Goal: Task Accomplishment & Management: Complete application form

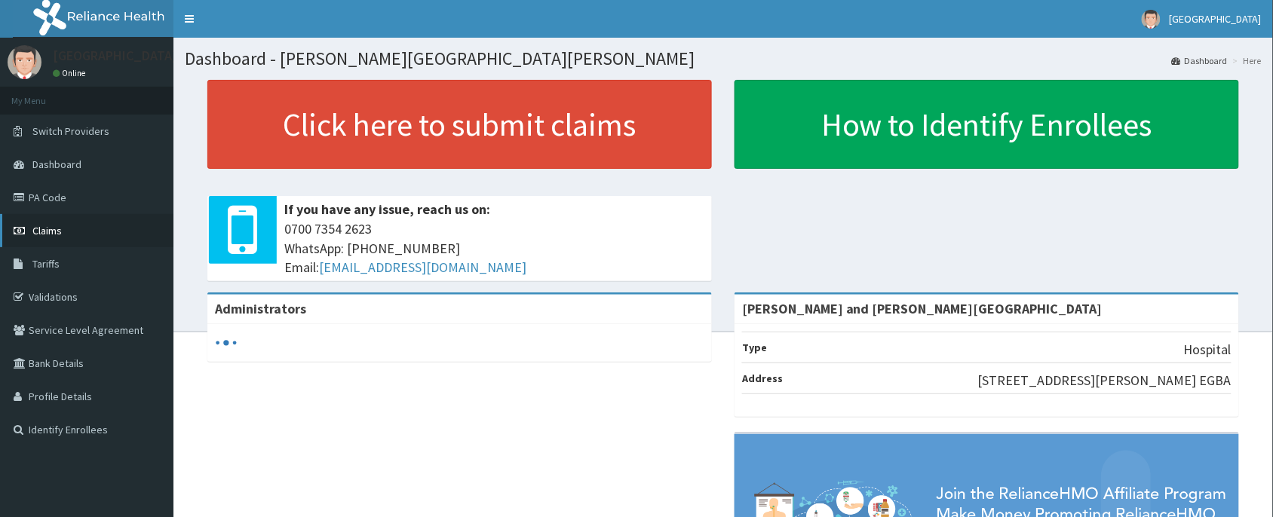
drag, startPoint x: 83, startPoint y: 216, endPoint x: 79, endPoint y: 222, distance: 7.8
click at [83, 217] on link "Claims" at bounding box center [86, 230] width 173 height 33
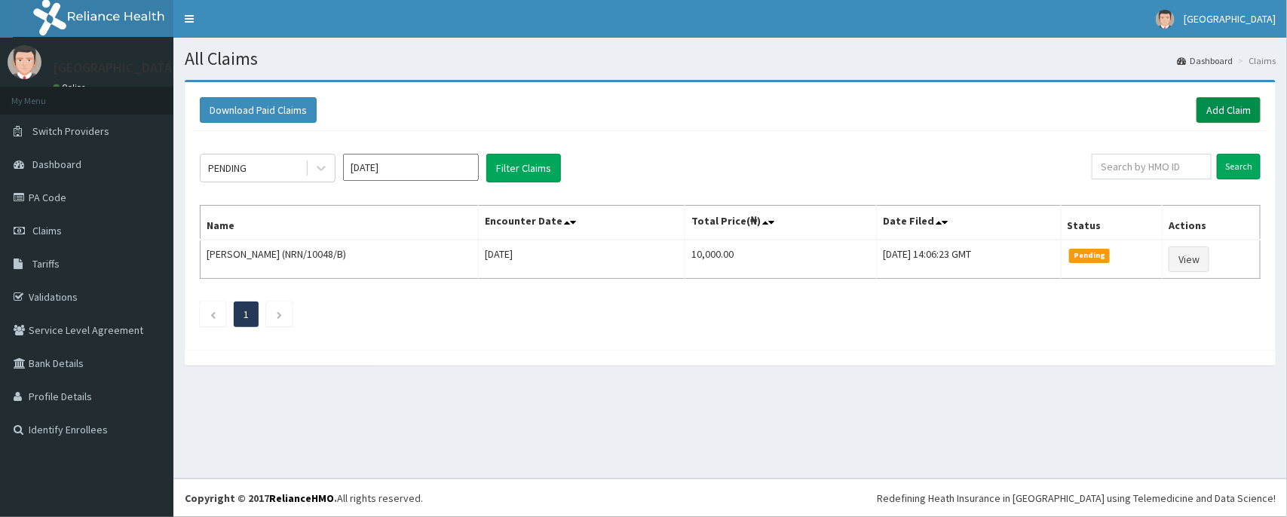
click at [1220, 111] on link "Add Claim" at bounding box center [1229, 110] width 64 height 26
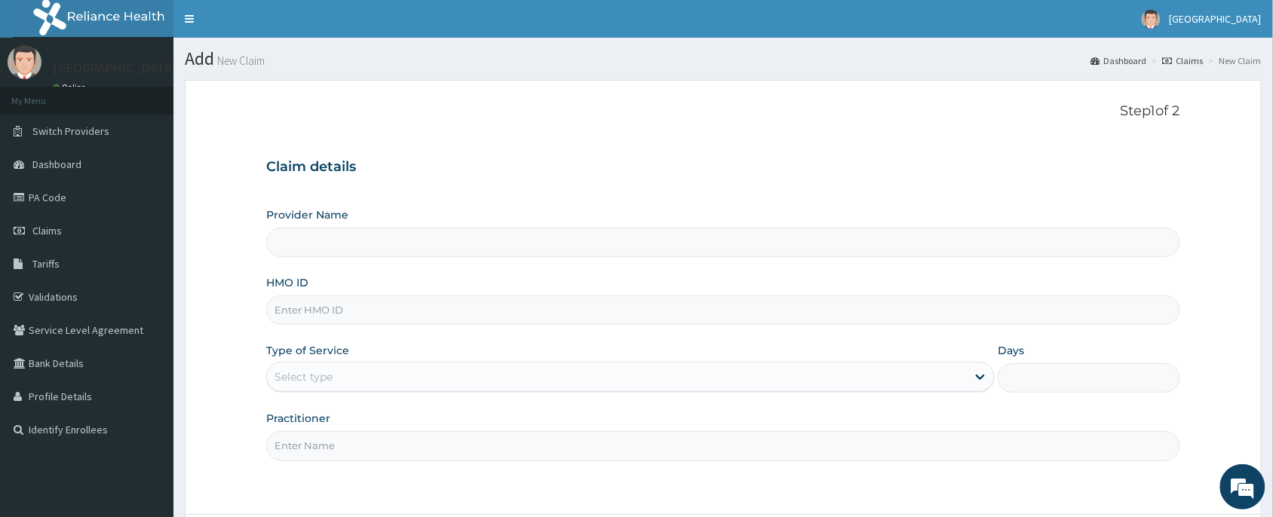
type input "[PERSON_NAME] and [PERSON_NAME][GEOGRAPHIC_DATA]"
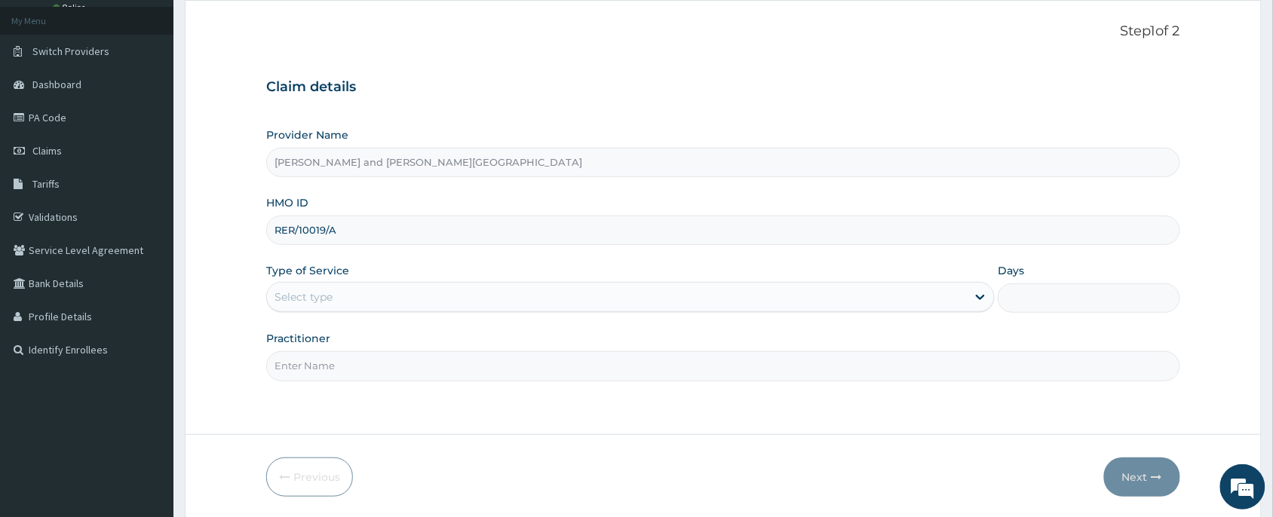
scroll to position [113, 0]
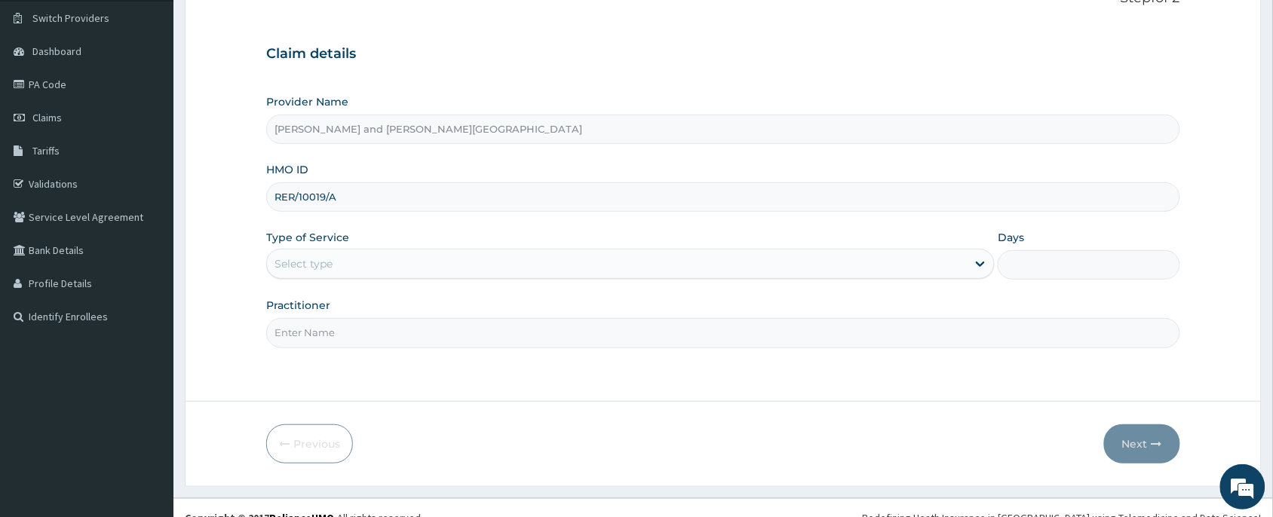
type input "RER/10019/A"
click at [336, 241] on label "Type of Service" at bounding box center [307, 237] width 83 height 15
click at [308, 264] on div "Select type" at bounding box center [303, 263] width 58 height 15
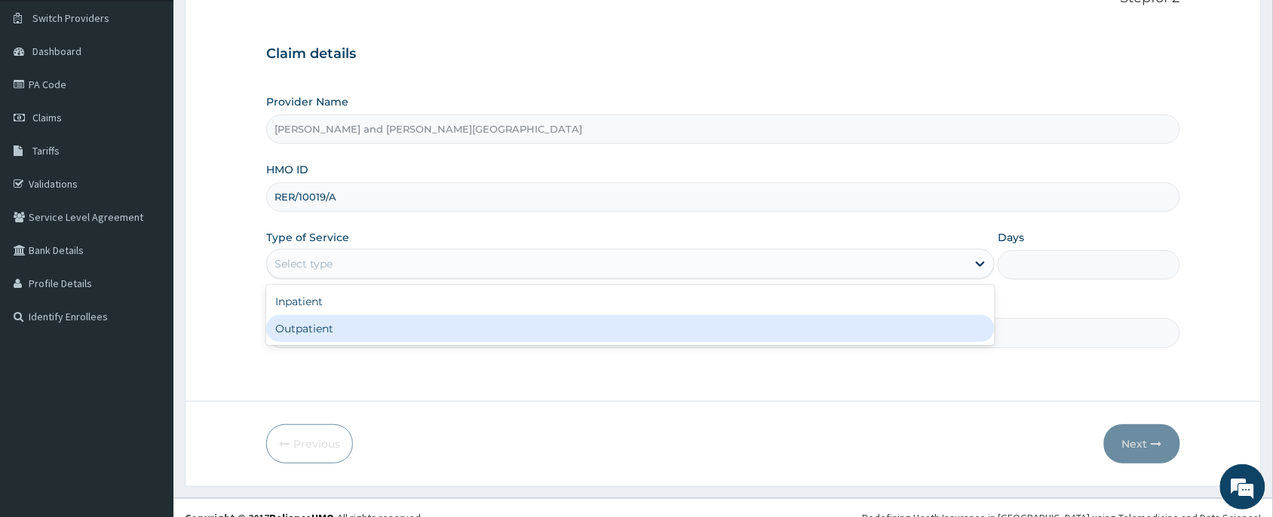
drag, startPoint x: 303, startPoint y: 320, endPoint x: 302, endPoint y: 330, distance: 9.8
click at [303, 321] on div "Outpatient" at bounding box center [630, 328] width 728 height 27
type input "1"
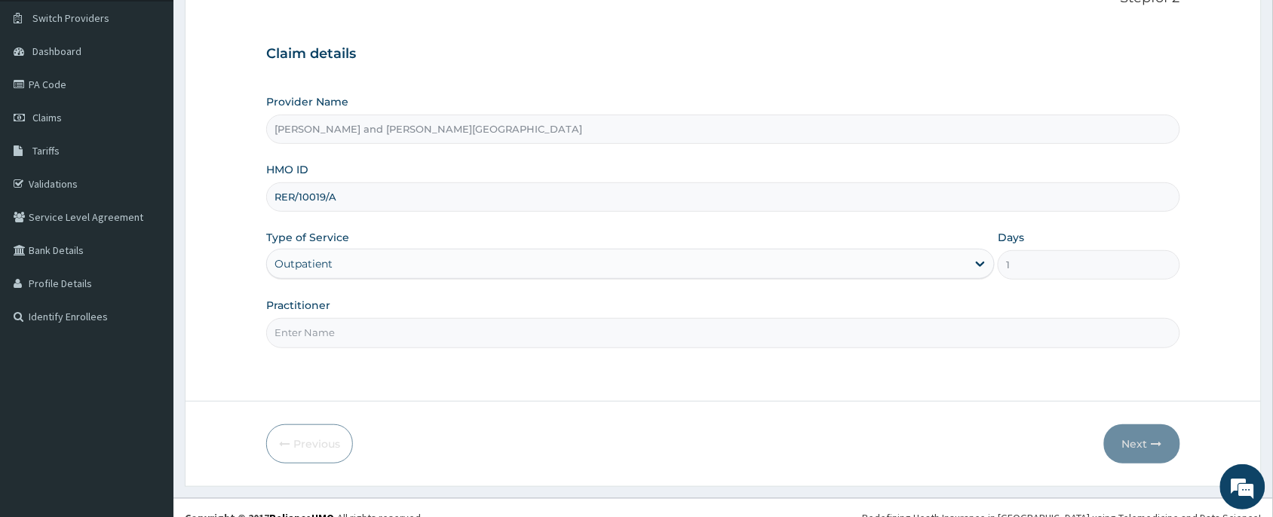
click at [305, 332] on input "Practitioner" at bounding box center [723, 332] width 914 height 29
type input "DR BIFOM MELWIN"
drag, startPoint x: 1097, startPoint y: 449, endPoint x: 1117, endPoint y: 446, distance: 19.8
click at [1106, 447] on div "Previous Next" at bounding box center [723, 444] width 914 height 39
click at [1117, 446] on button "Next" at bounding box center [1142, 444] width 76 height 39
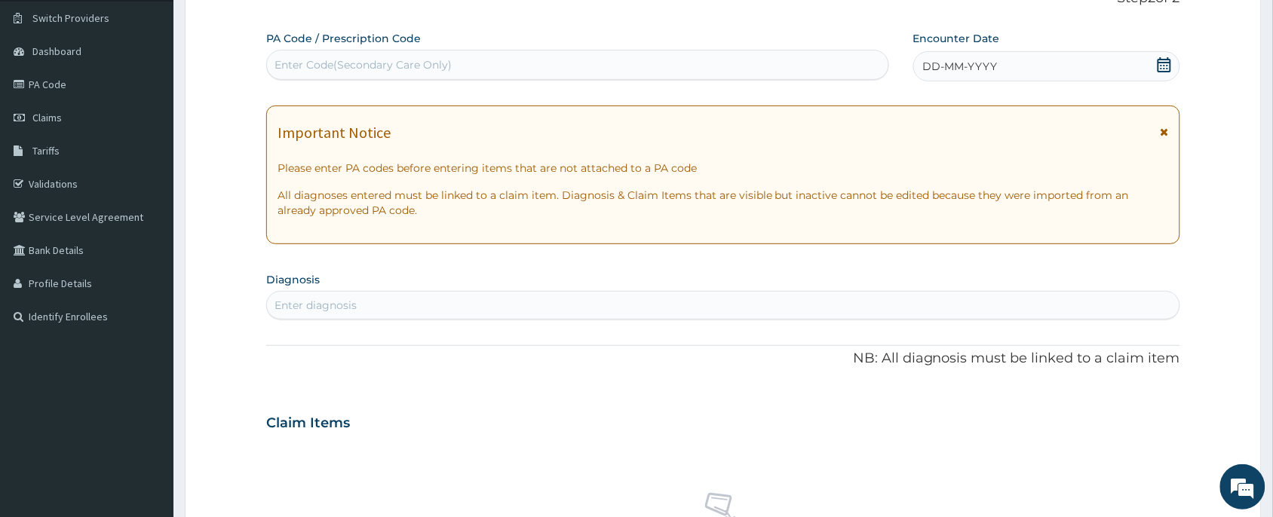
click at [1154, 60] on div "DD-MM-YYYY" at bounding box center [1046, 66] width 267 height 30
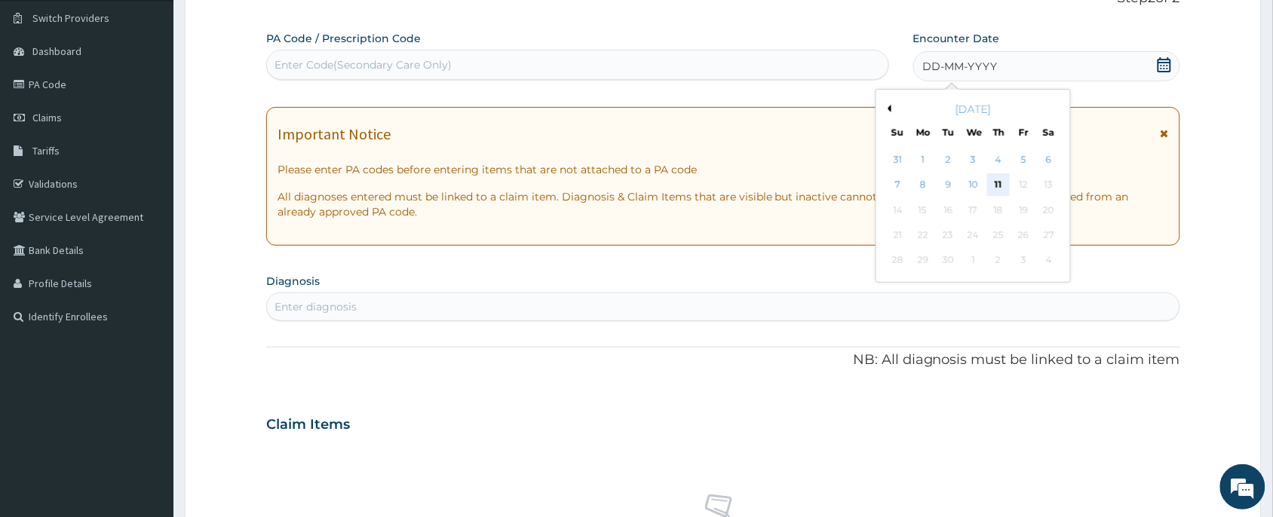
click at [997, 178] on div "11" at bounding box center [998, 185] width 23 height 23
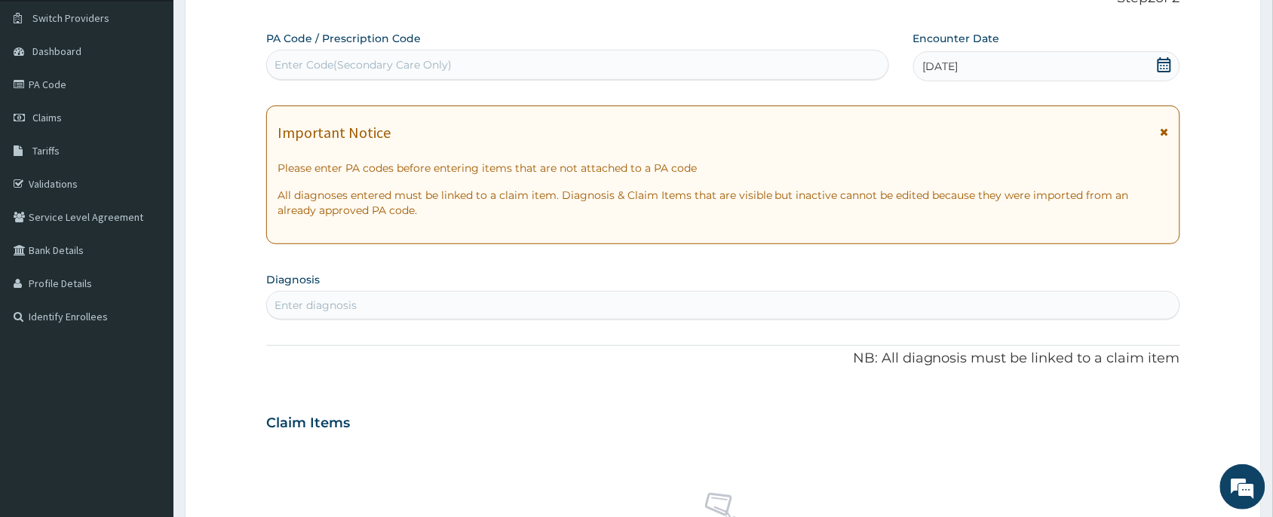
scroll to position [0, 0]
click at [375, 290] on section "Diagnosis Enter diagnosis" at bounding box center [723, 293] width 914 height 51
click at [366, 302] on div "Enter diagnosis" at bounding box center [723, 305] width 912 height 24
type input "malar"
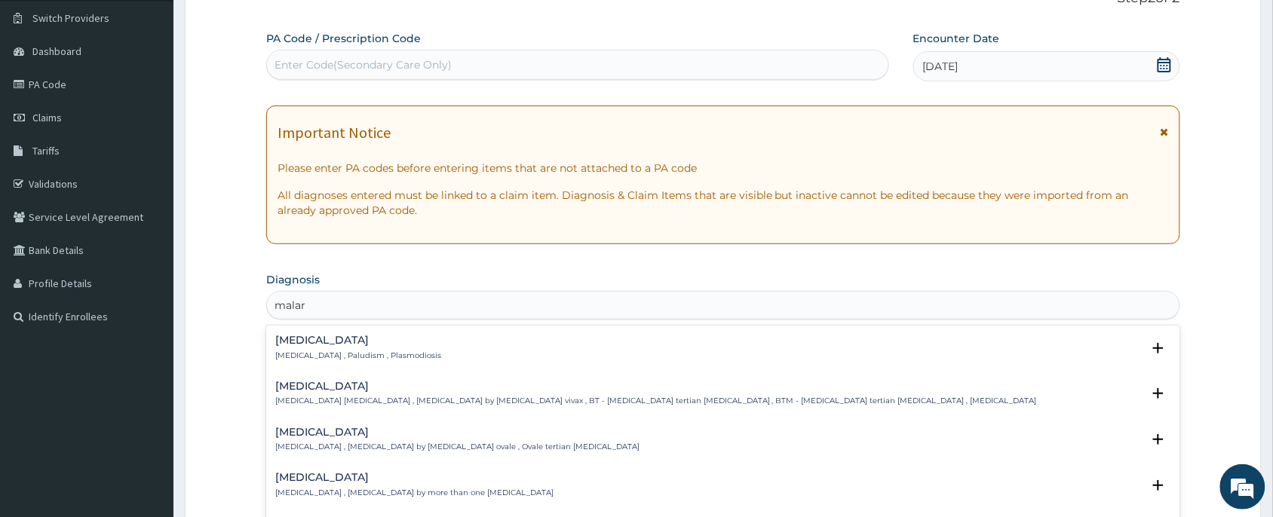
click at [374, 345] on h4 "Malaria" at bounding box center [358, 340] width 166 height 11
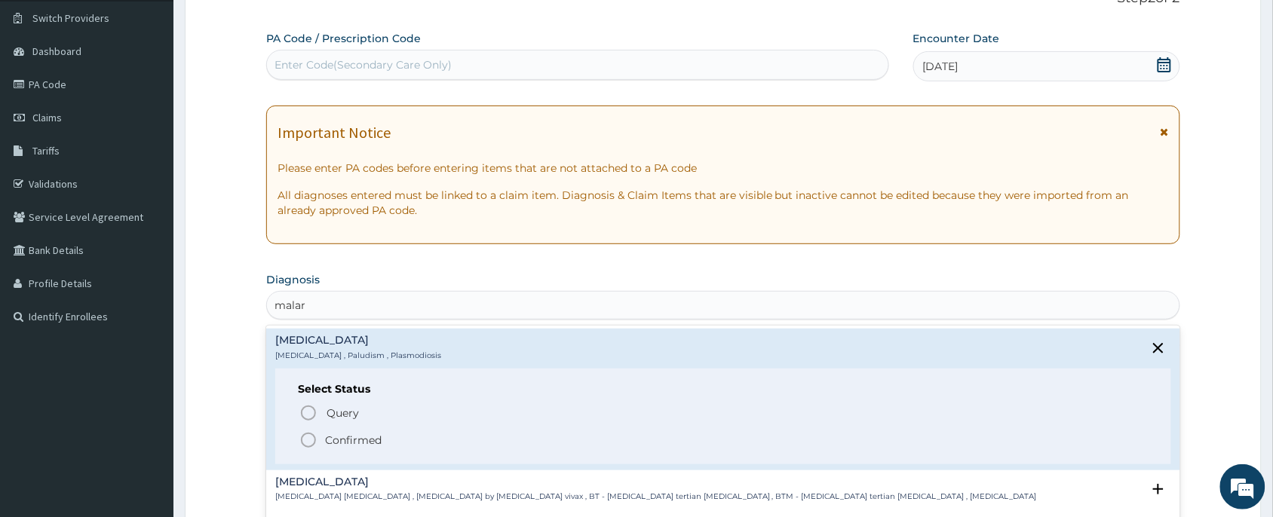
click at [315, 441] on circle "status option filled" at bounding box center [309, 441] width 14 height 14
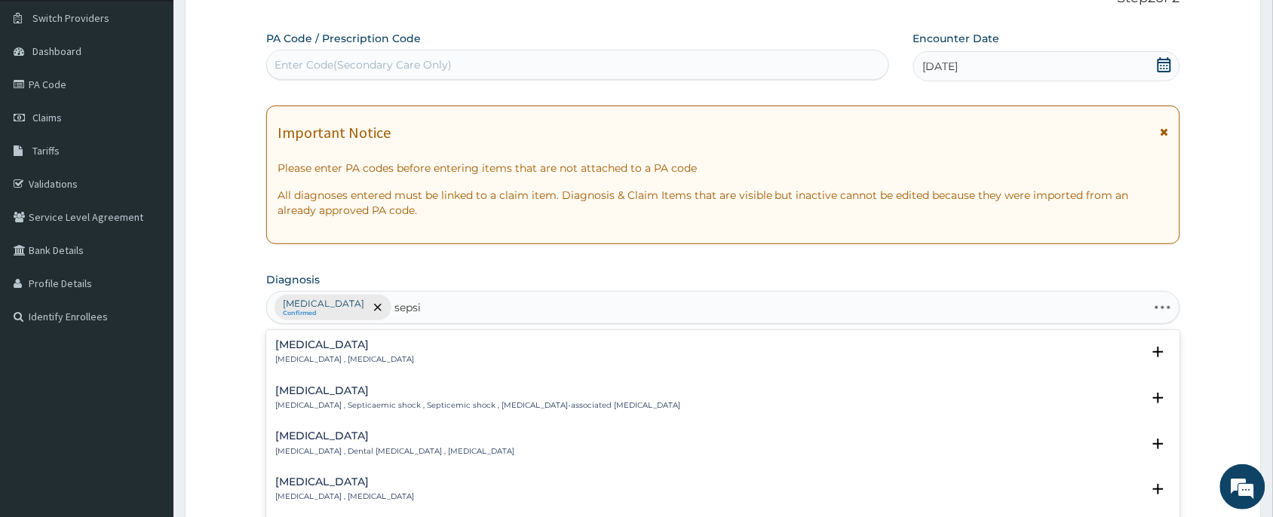
type input "sepsis"
click at [302, 362] on p "Systemic infection , Sepsis" at bounding box center [344, 359] width 139 height 11
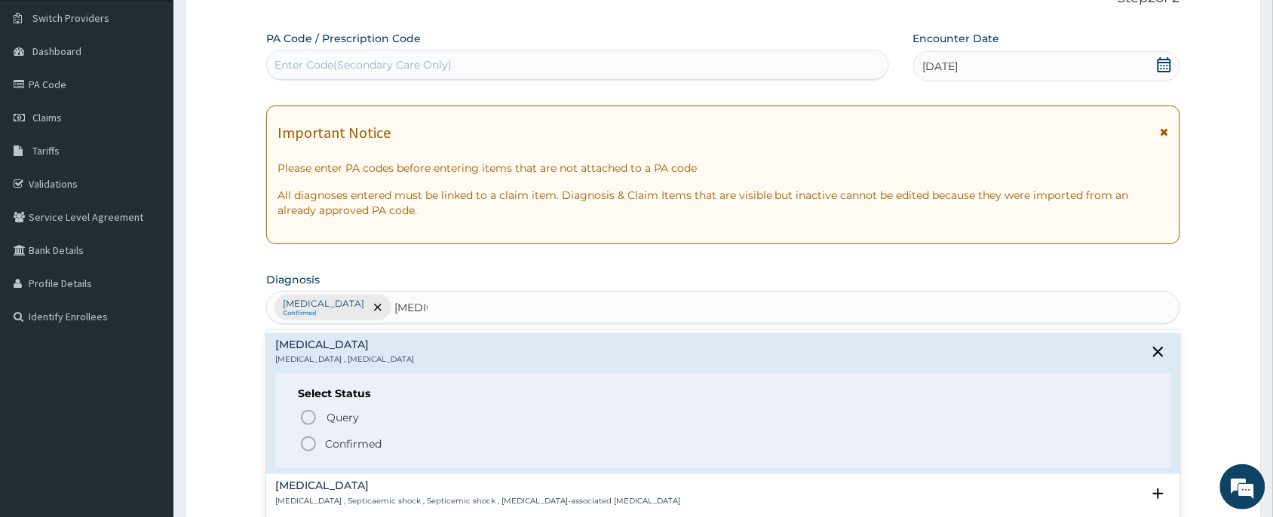
click at [314, 449] on circle "status option filled" at bounding box center [309, 444] width 14 height 14
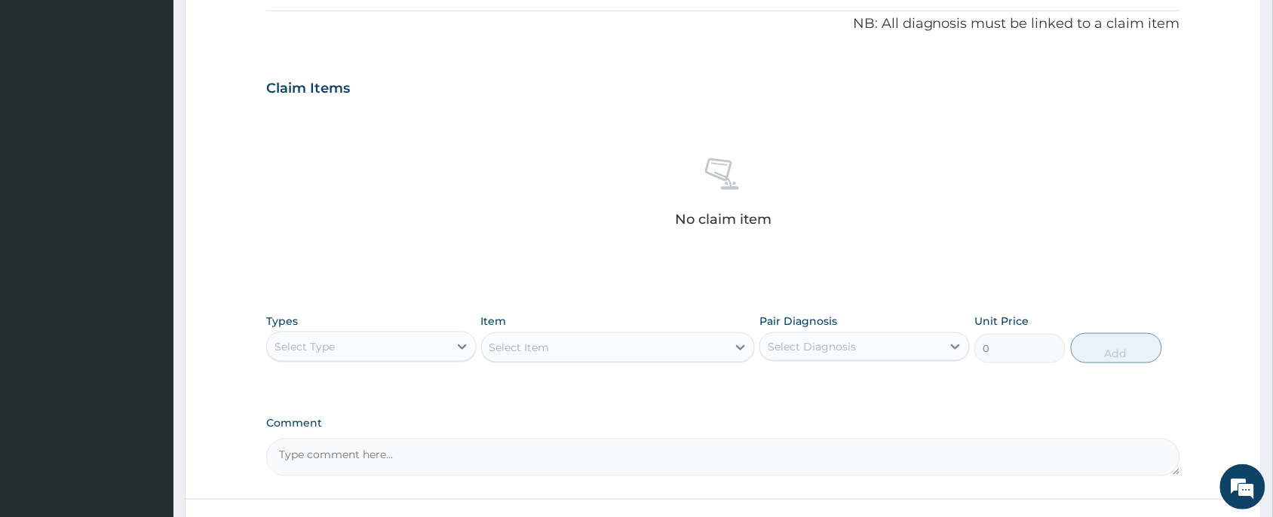
scroll to position [571, 0]
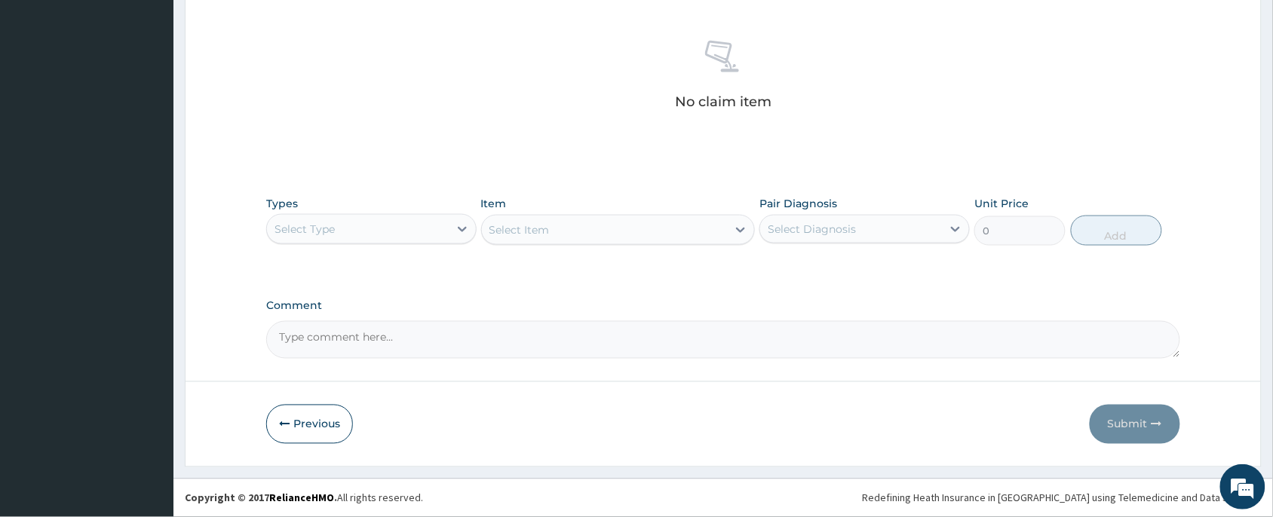
click at [285, 235] on div "Select Type" at bounding box center [304, 229] width 60 height 15
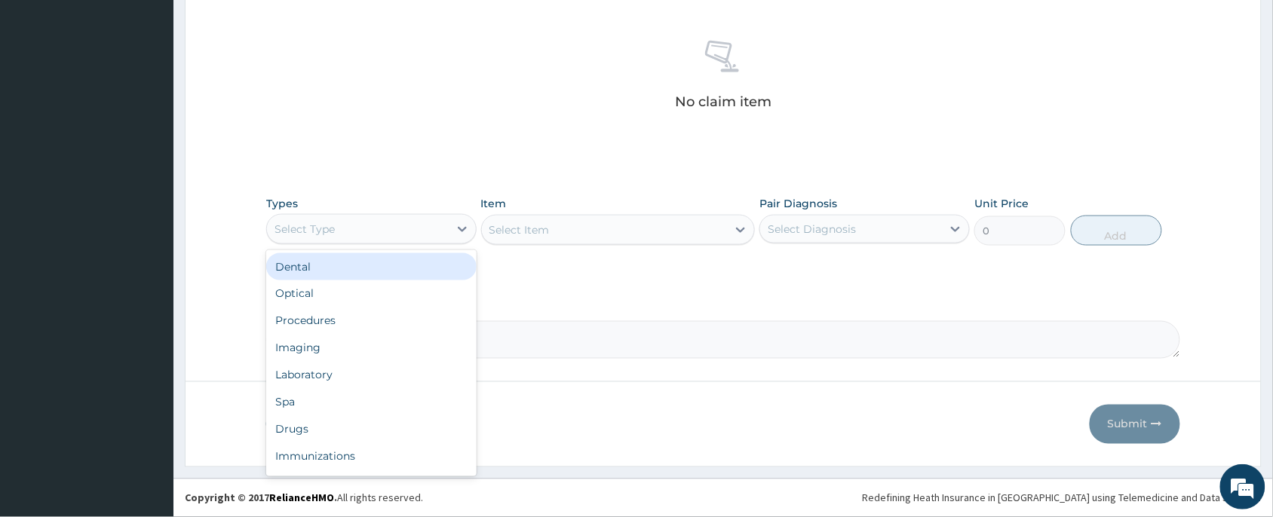
scroll to position [51, 0]
click at [330, 277] on div "Procedures" at bounding box center [371, 270] width 210 height 27
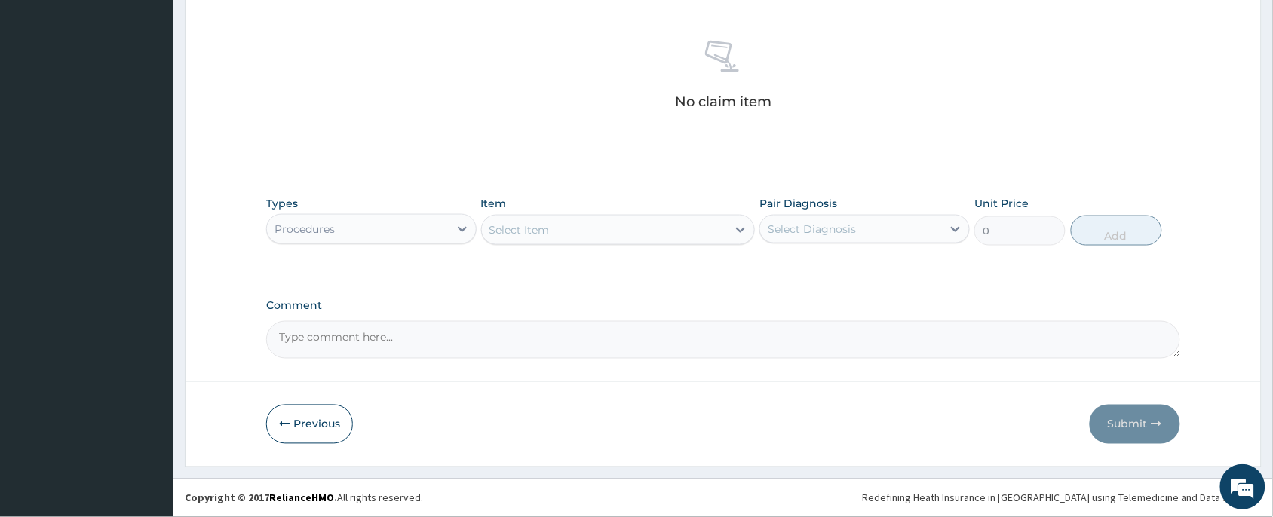
click at [532, 227] on div "Select Item" at bounding box center [519, 229] width 60 height 15
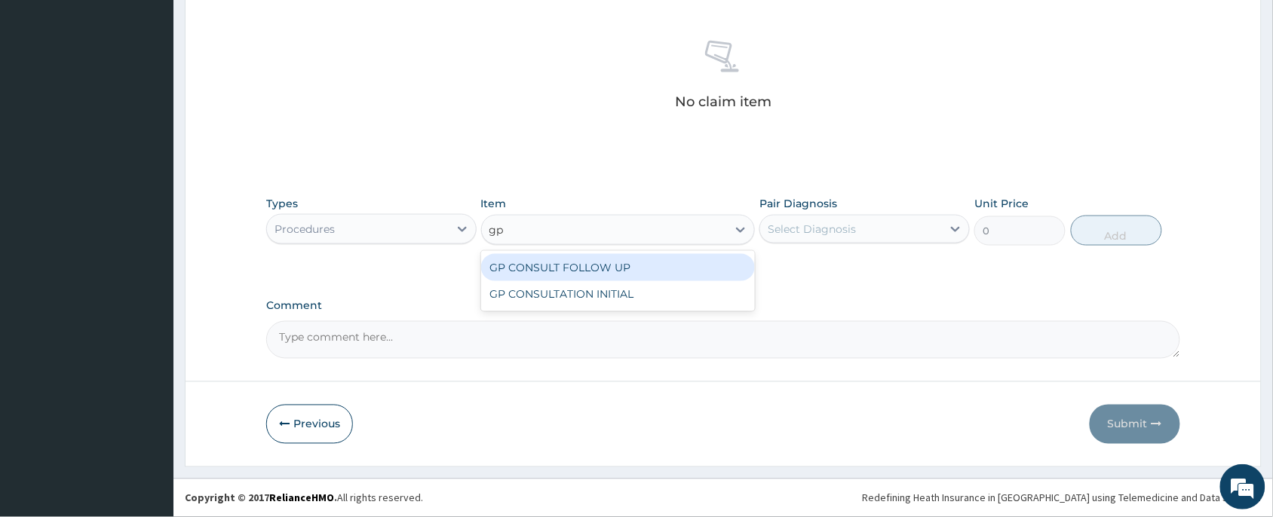
type input "gp"
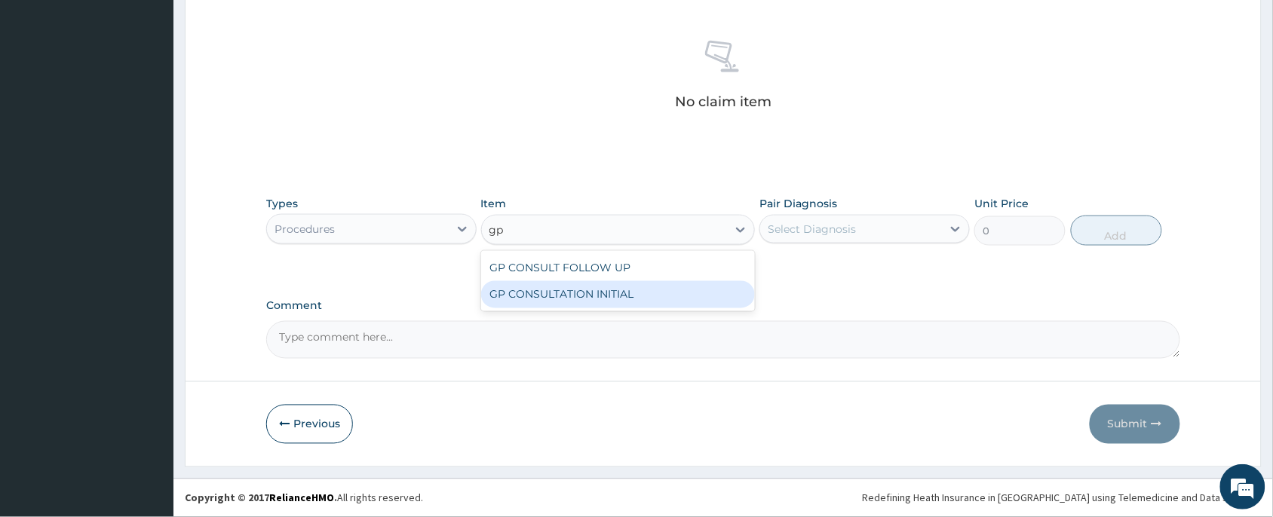
click at [661, 292] on div "GP CONSULTATION INITIAL" at bounding box center [618, 294] width 274 height 27
type input "2000"
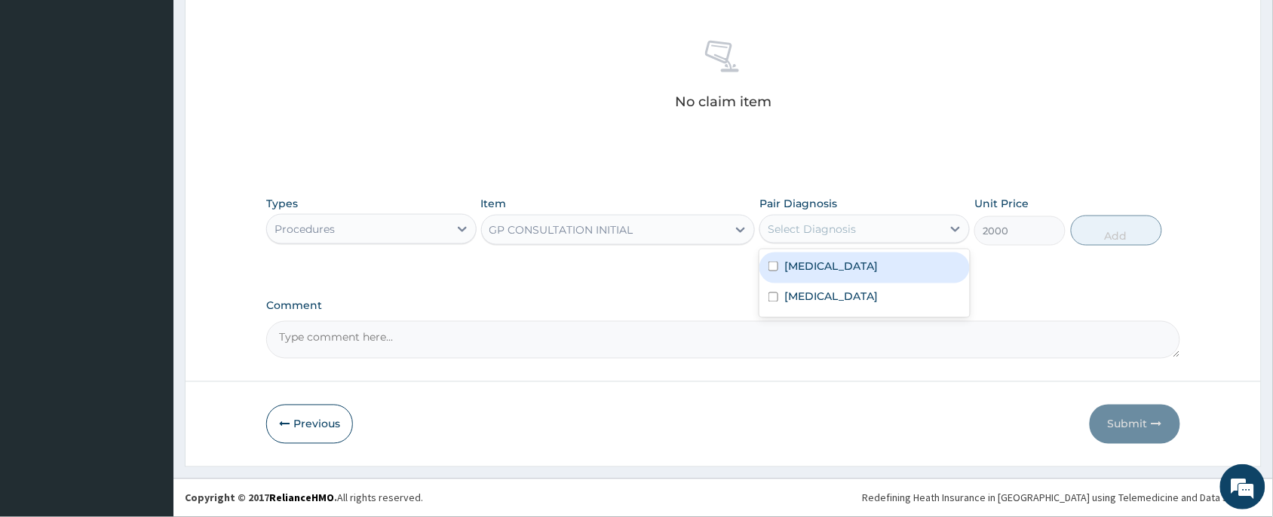
click at [778, 239] on div "Select Diagnosis" at bounding box center [851, 229] width 182 height 24
click at [826, 265] on div "Malaria" at bounding box center [864, 268] width 210 height 31
checkbox input "true"
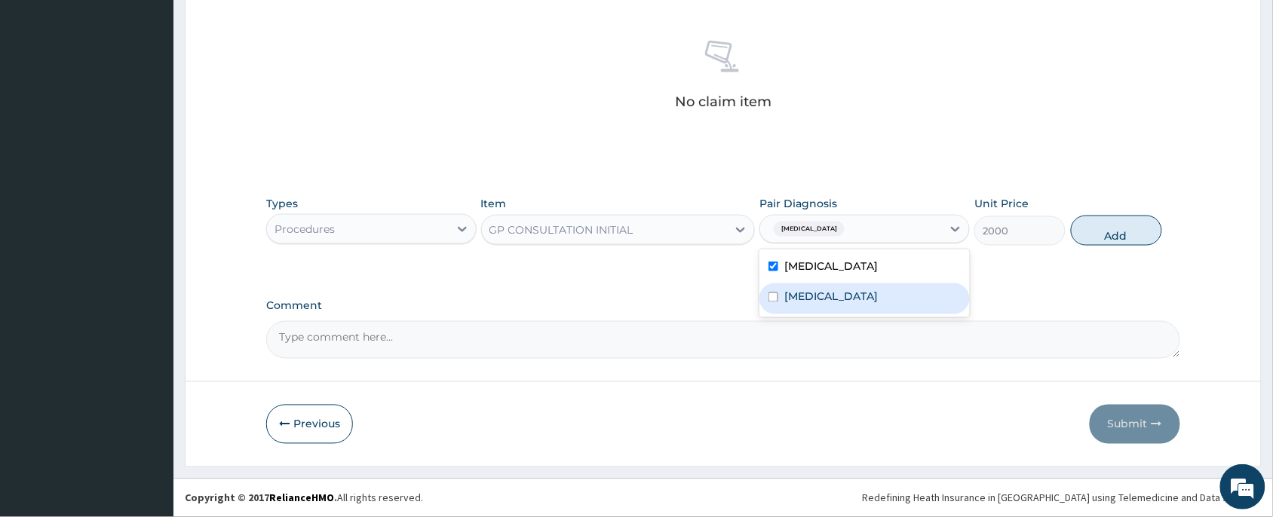
click at [823, 292] on div "Sepsis" at bounding box center [864, 299] width 210 height 31
checkbox input "true"
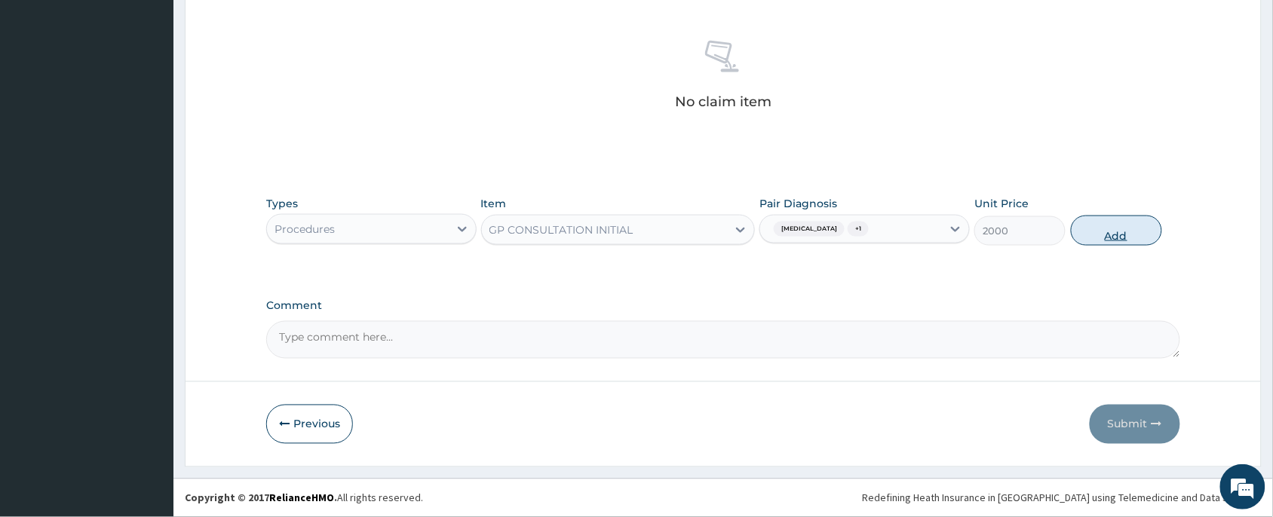
click at [1136, 240] on button "Add" at bounding box center [1116, 231] width 91 height 30
type input "0"
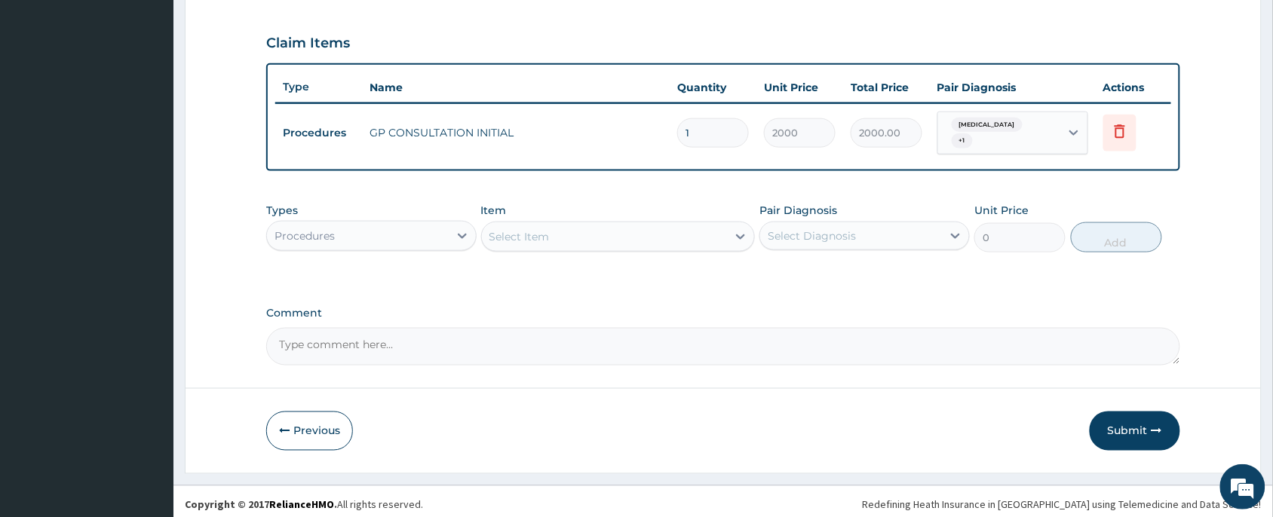
click at [523, 229] on div "Select Item" at bounding box center [519, 236] width 60 height 15
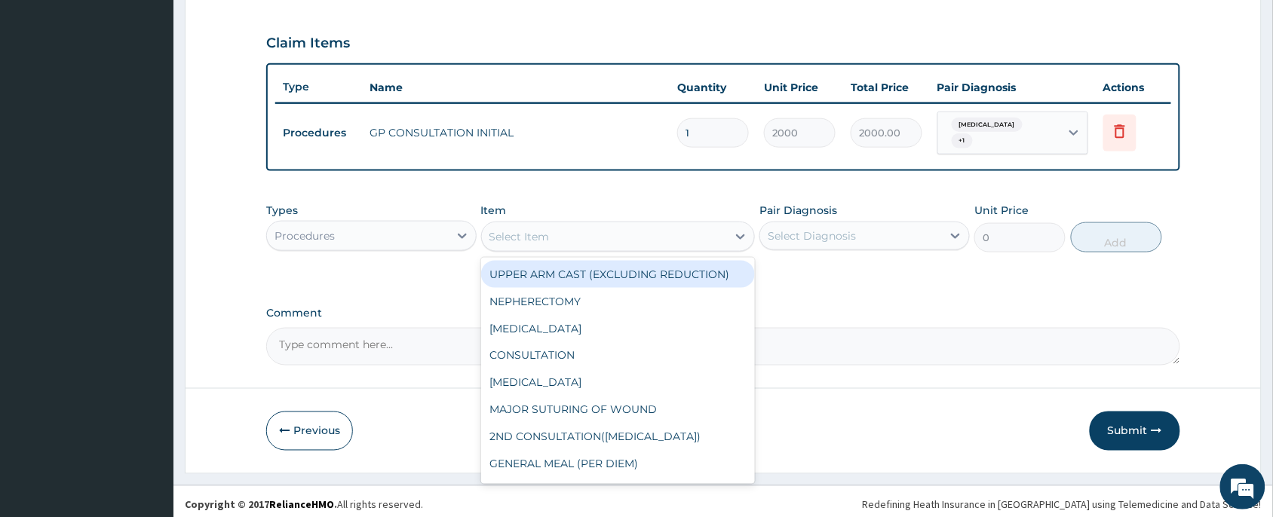
click at [362, 224] on div "Procedures" at bounding box center [358, 236] width 182 height 24
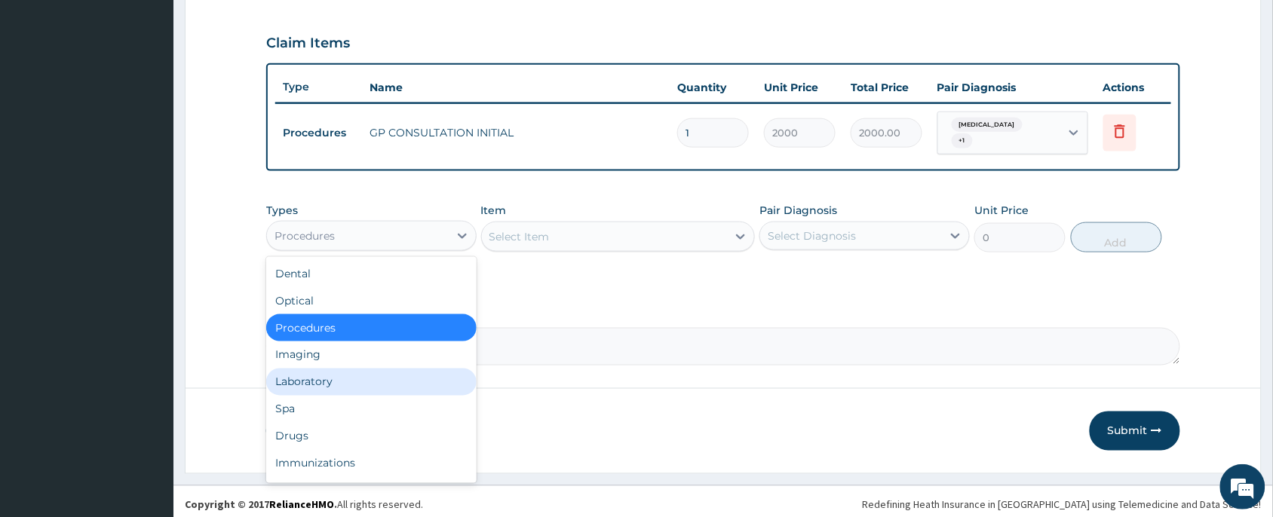
click at [320, 374] on div "Laboratory" at bounding box center [371, 382] width 210 height 27
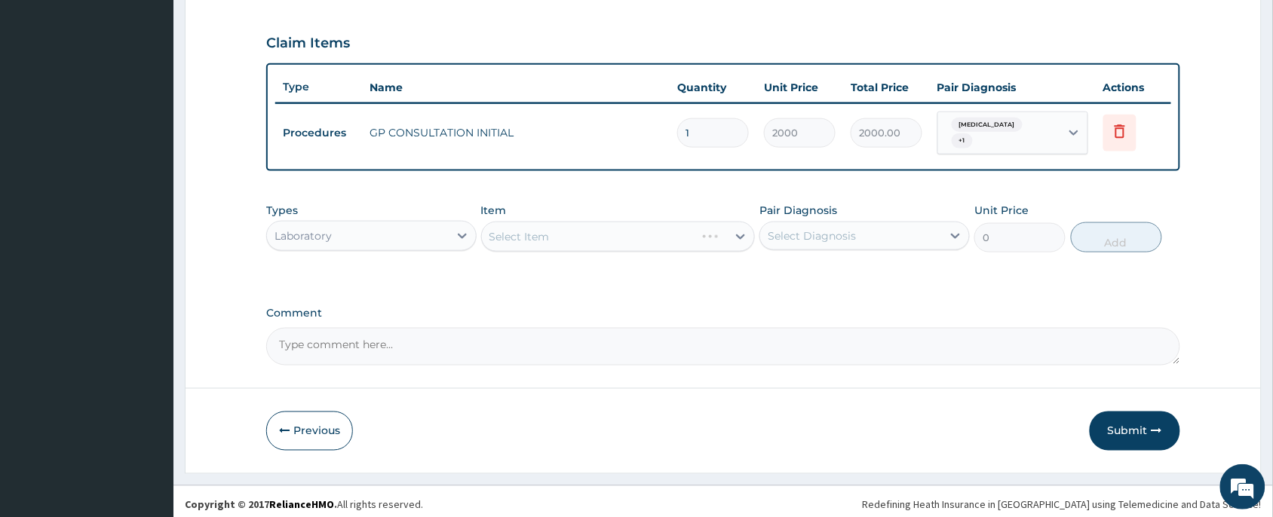
click at [618, 225] on div "Select Item" at bounding box center [618, 237] width 274 height 30
click at [604, 232] on div "Select Item" at bounding box center [605, 237] width 246 height 24
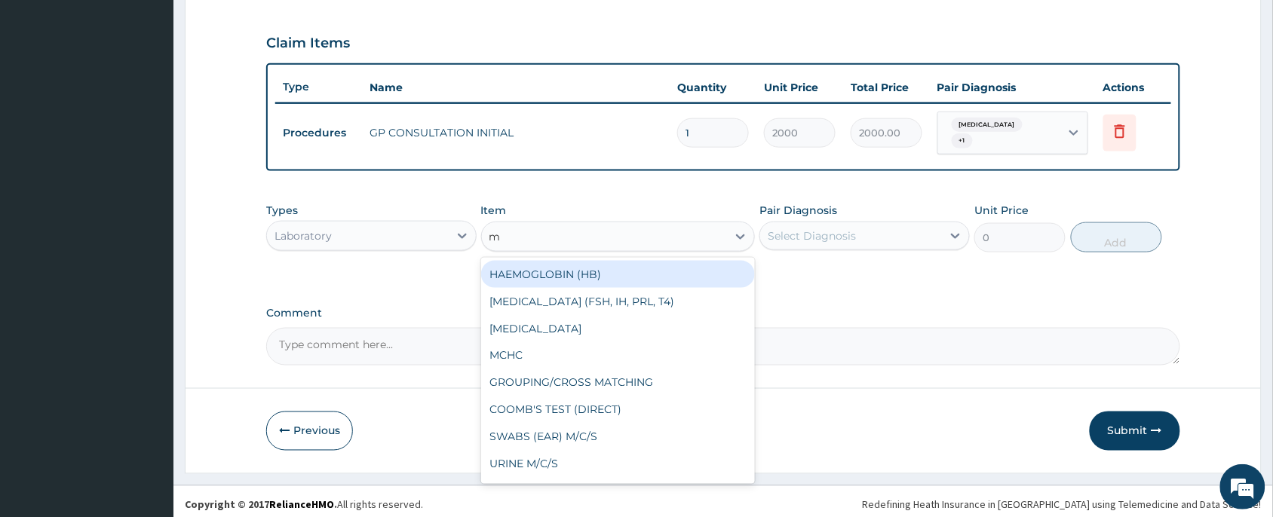
type input "mp"
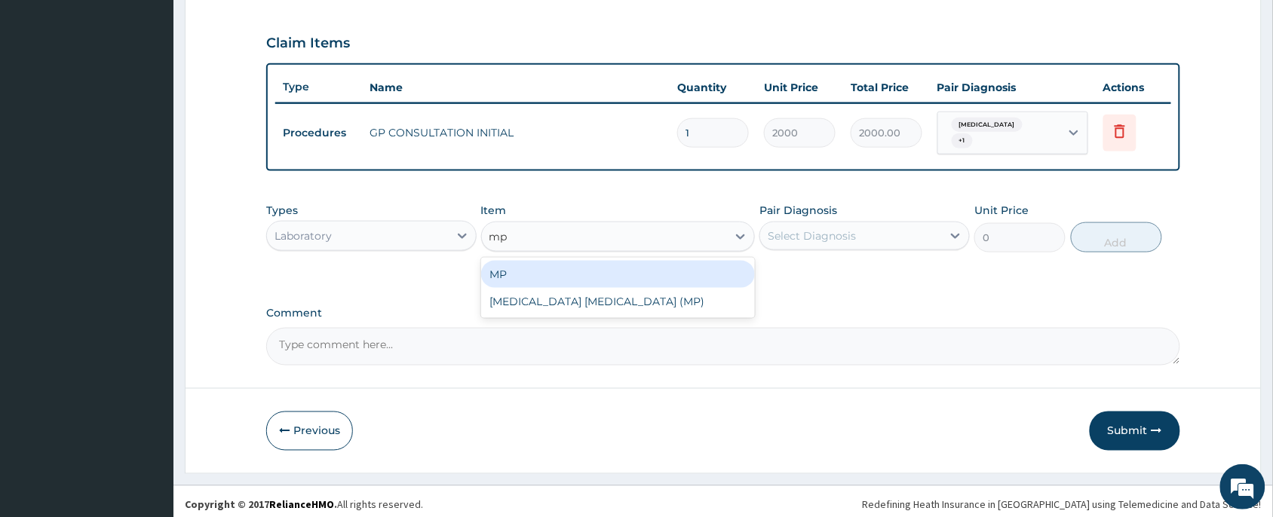
click at [577, 272] on div "MP" at bounding box center [618, 274] width 274 height 27
type input "1000"
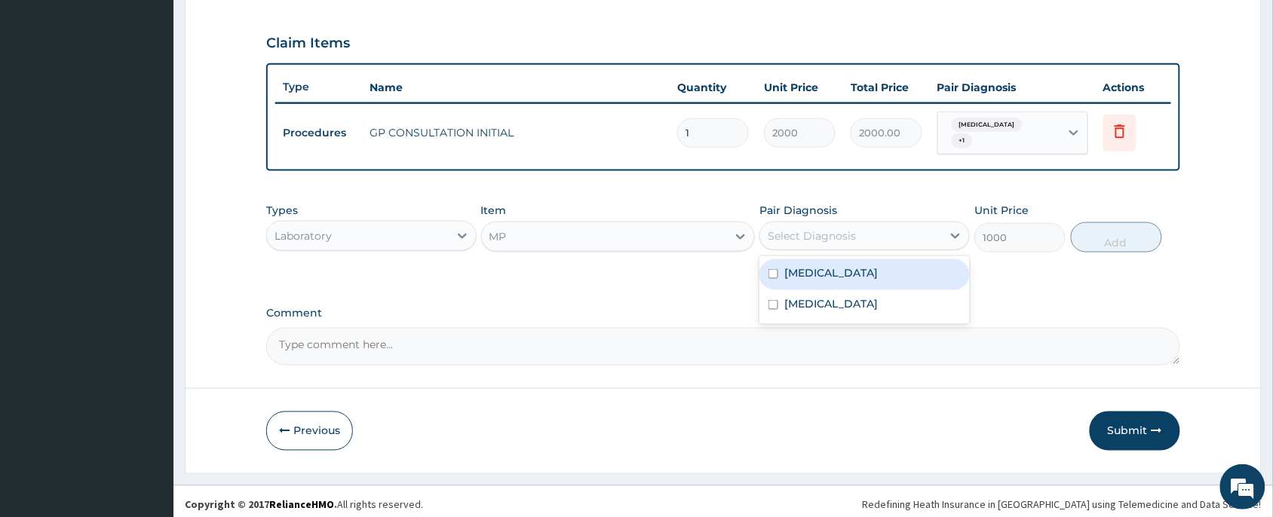
click at [877, 234] on div "Select Diagnosis" at bounding box center [851, 236] width 182 height 24
click at [857, 269] on div "Malaria" at bounding box center [864, 274] width 210 height 31
checkbox input "true"
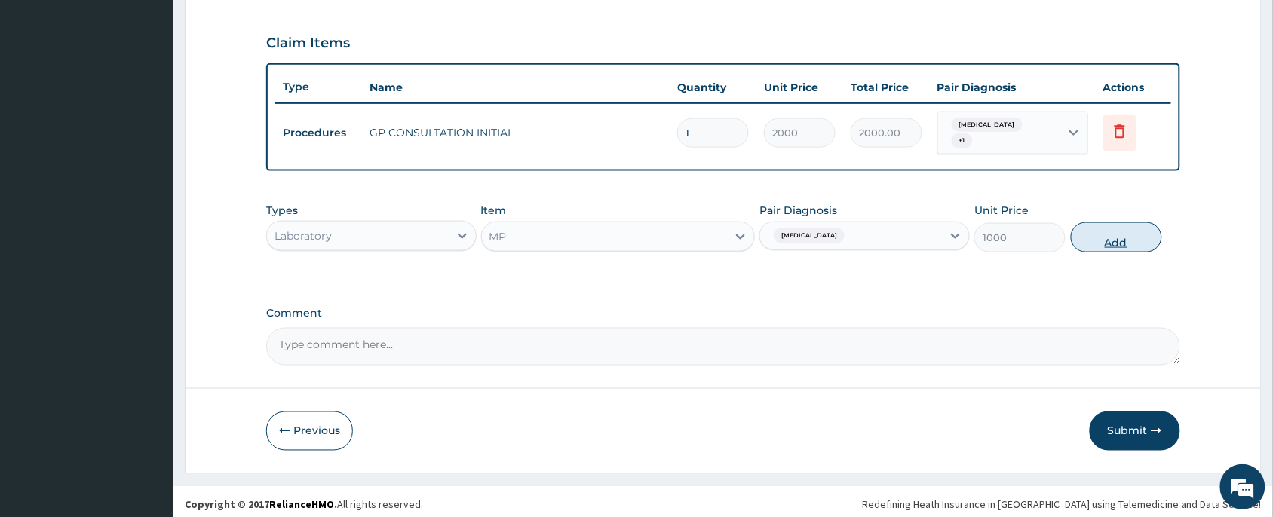
click at [1114, 230] on button "Add" at bounding box center [1116, 237] width 91 height 30
type input "0"
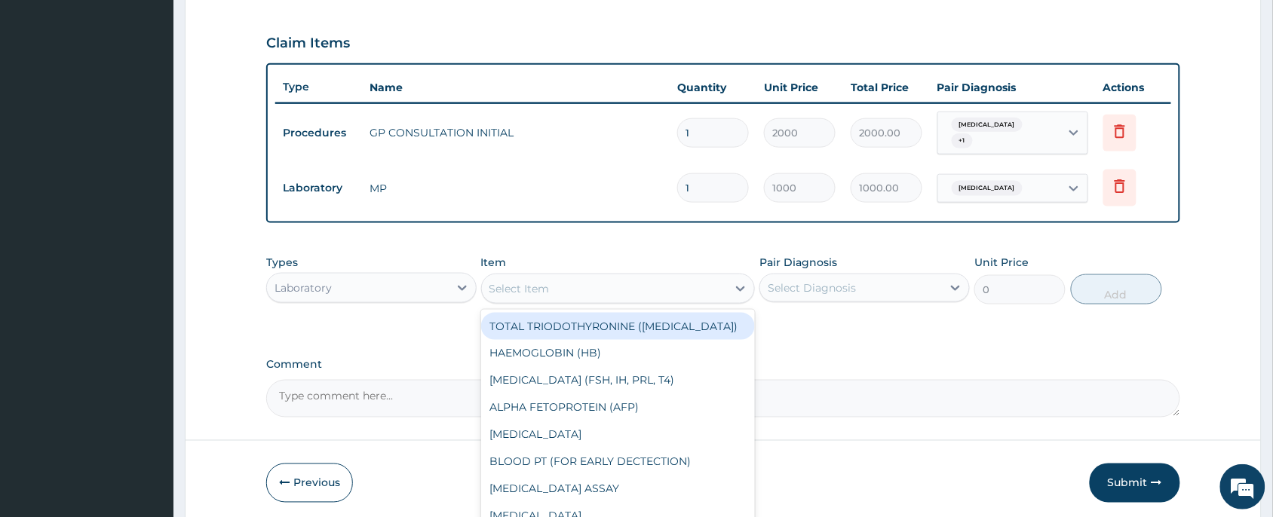
click at [578, 277] on div "Select Item" at bounding box center [605, 289] width 246 height 24
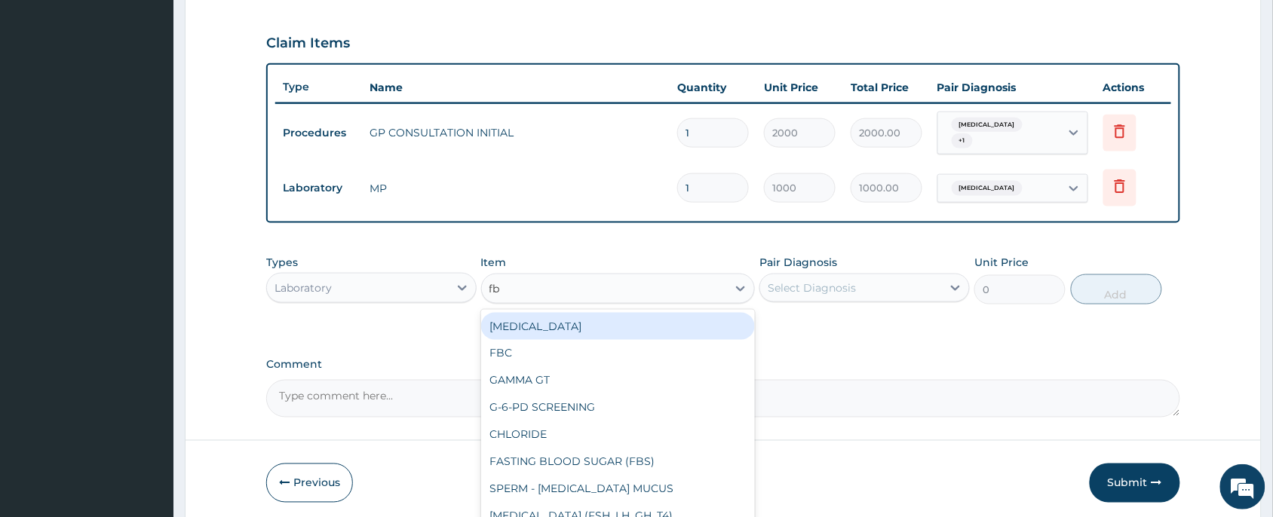
type input "fbc"
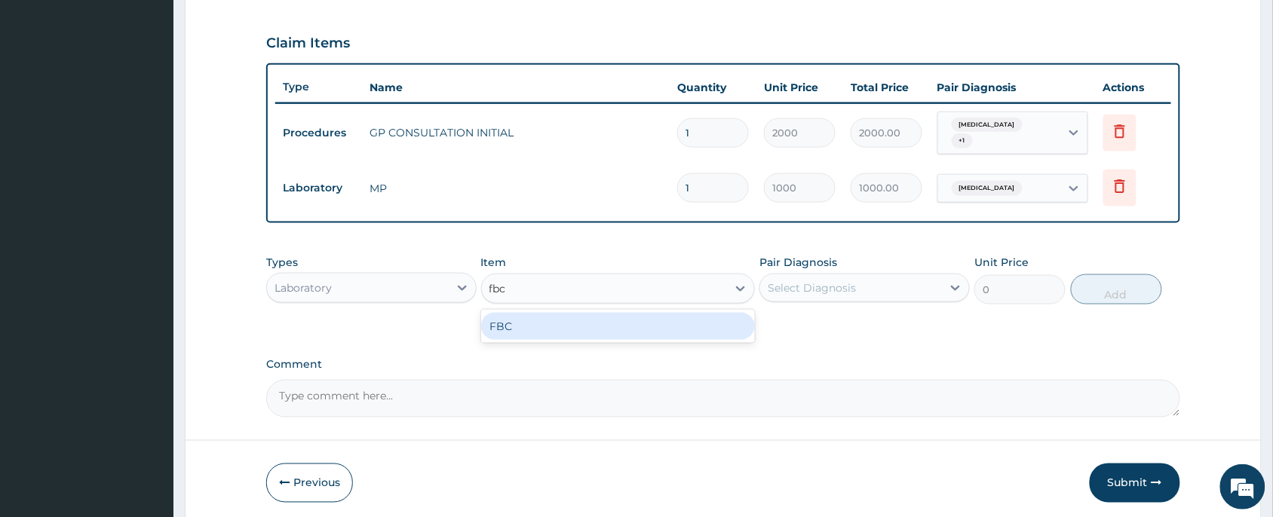
click at [518, 330] on div "FBC" at bounding box center [618, 326] width 274 height 27
type input "2000"
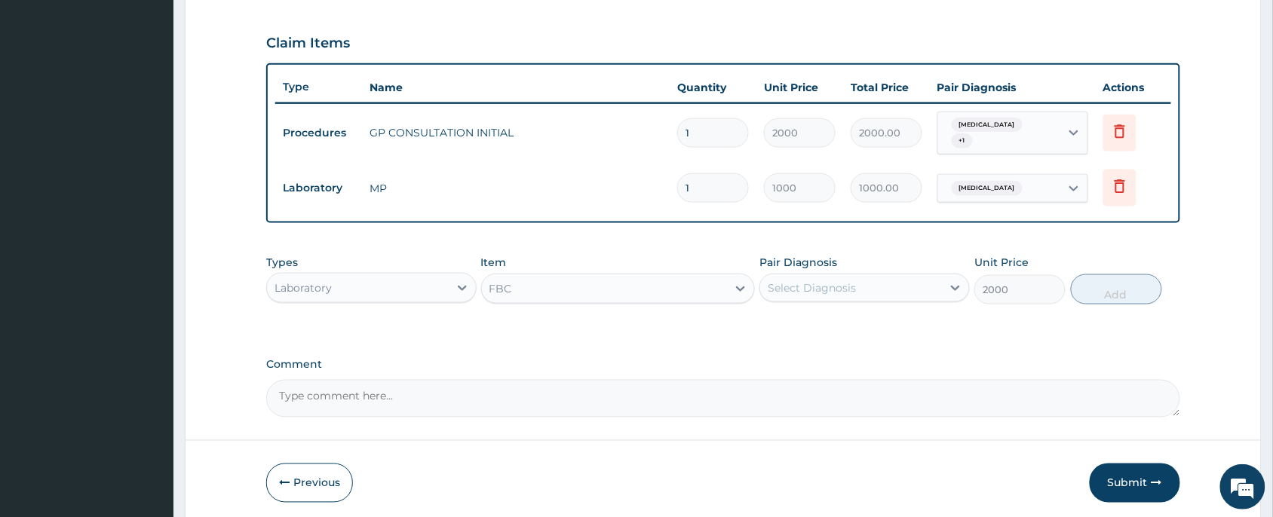
click at [824, 291] on div "Select Diagnosis" at bounding box center [851, 288] width 182 height 24
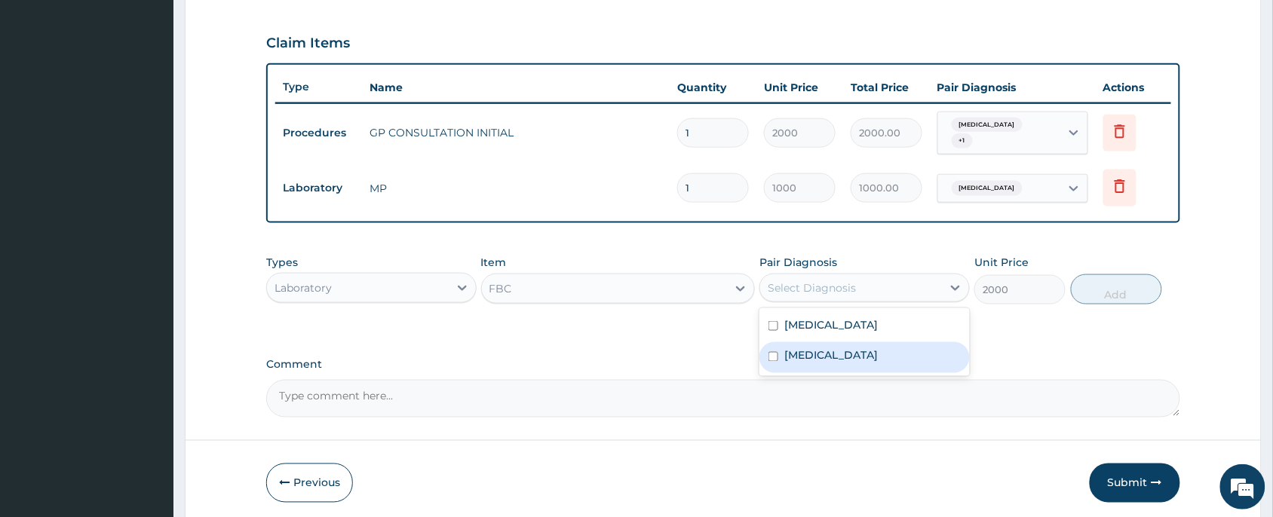
click at [820, 345] on div "Sepsis" at bounding box center [864, 357] width 210 height 31
checkbox input "true"
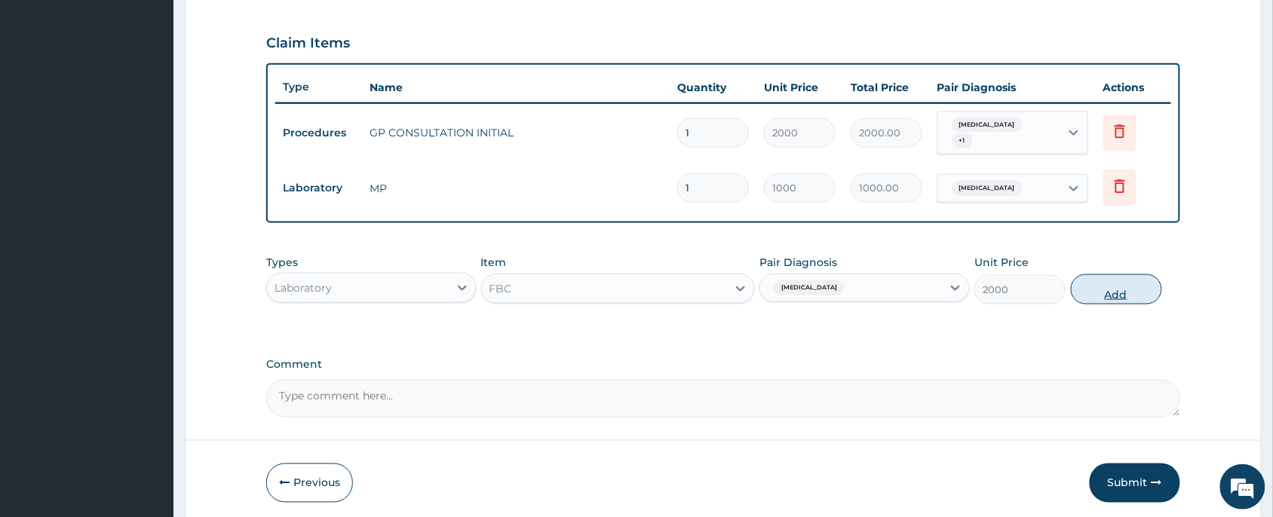
click at [1105, 287] on button "Add" at bounding box center [1116, 289] width 91 height 30
type input "0"
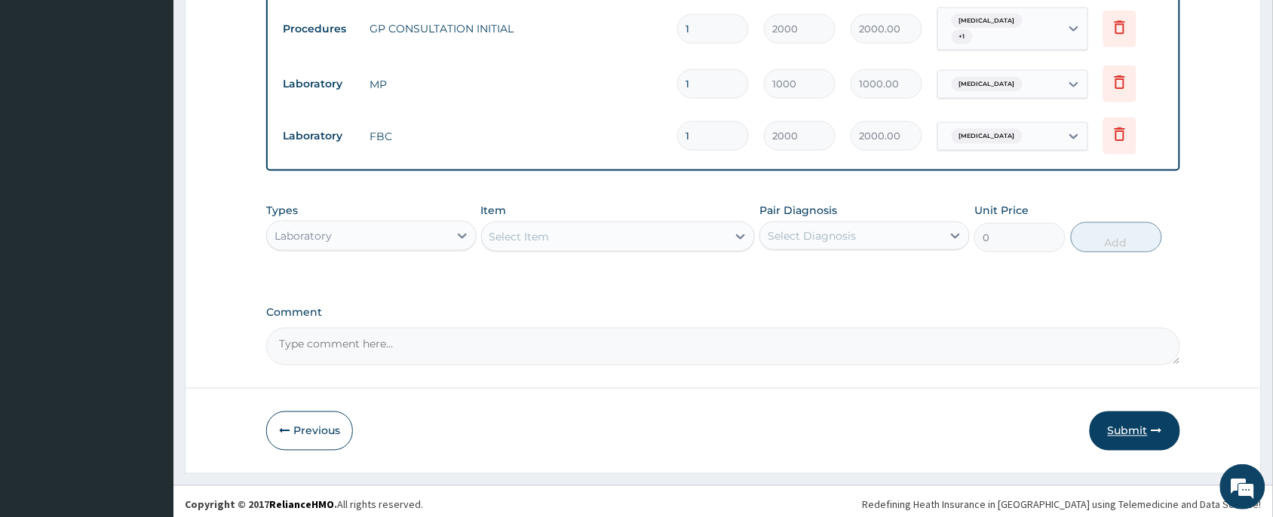
click at [1120, 428] on button "Submit" at bounding box center [1135, 431] width 90 height 39
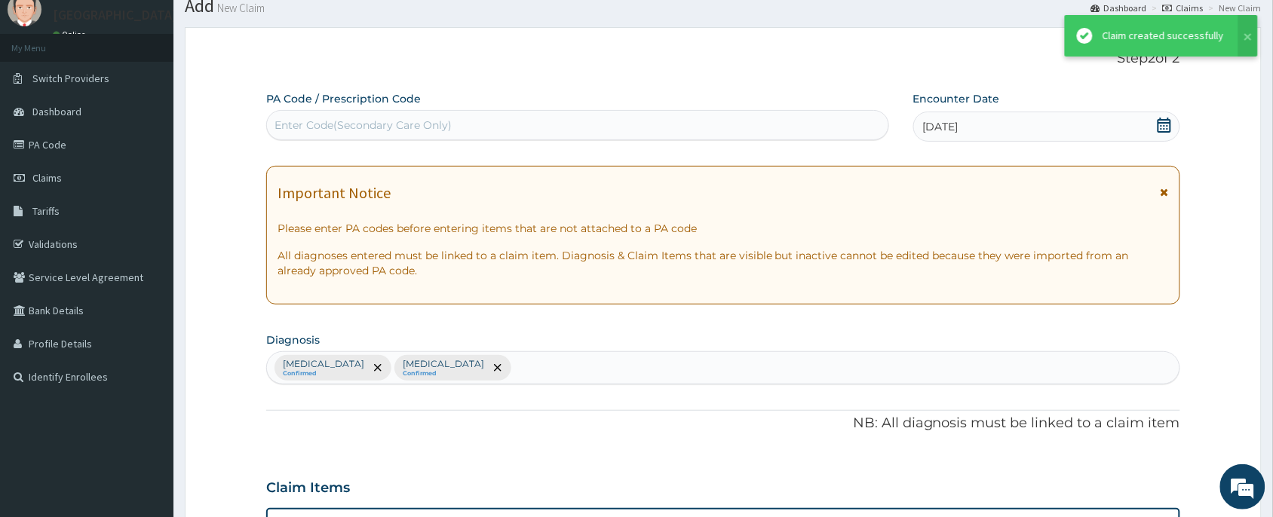
scroll to position [602, 0]
